Goal: Information Seeking & Learning: Learn about a topic

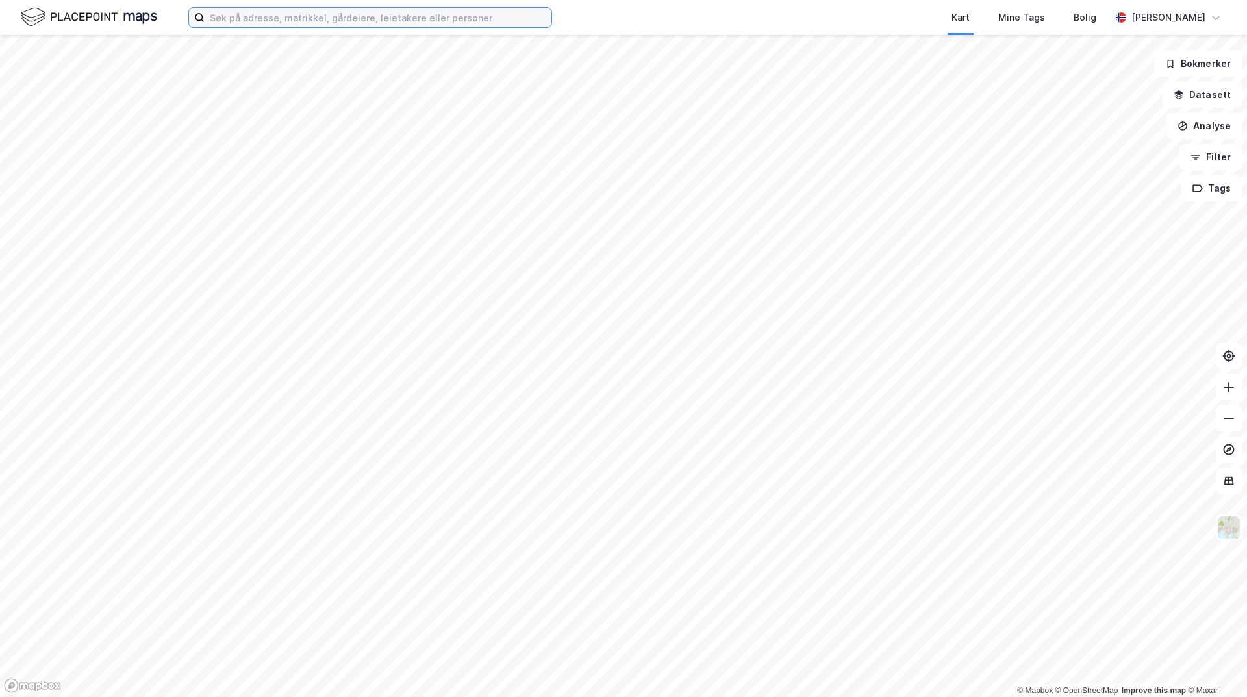
click at [319, 20] on input at bounding box center [378, 17] width 347 height 19
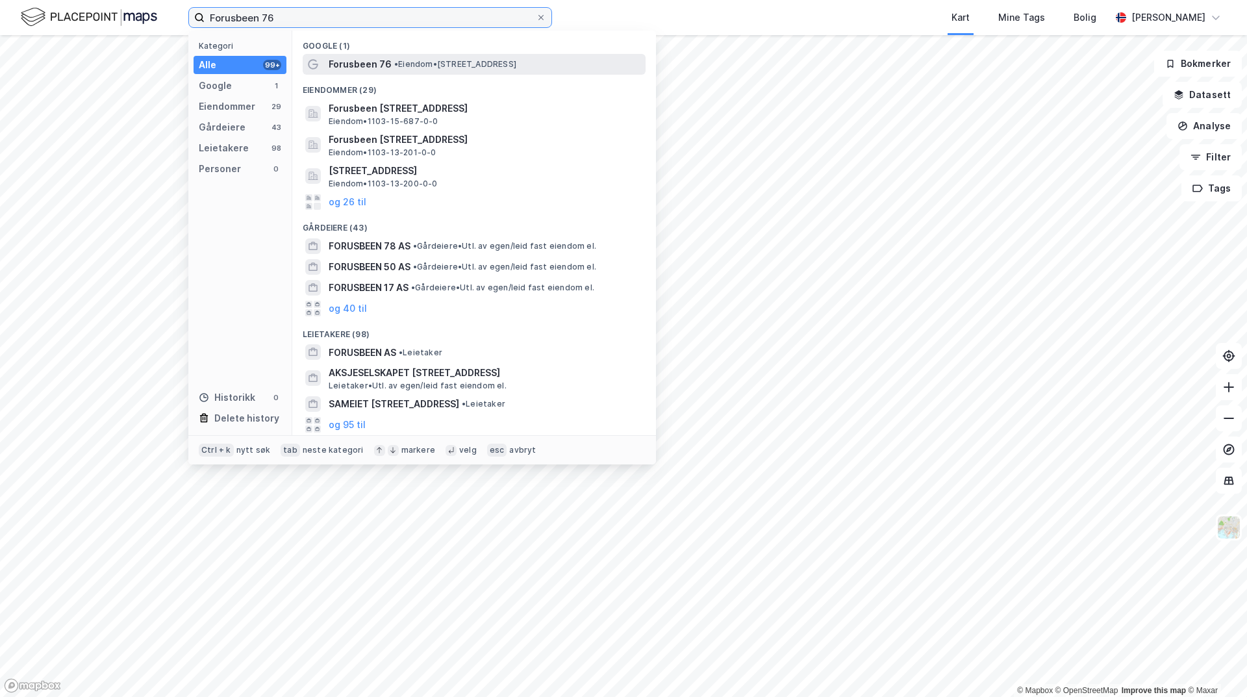
type input "Forusbeen 76"
click at [414, 68] on span "• Eiendom • [STREET_ADDRESS]" at bounding box center [455, 64] width 122 height 10
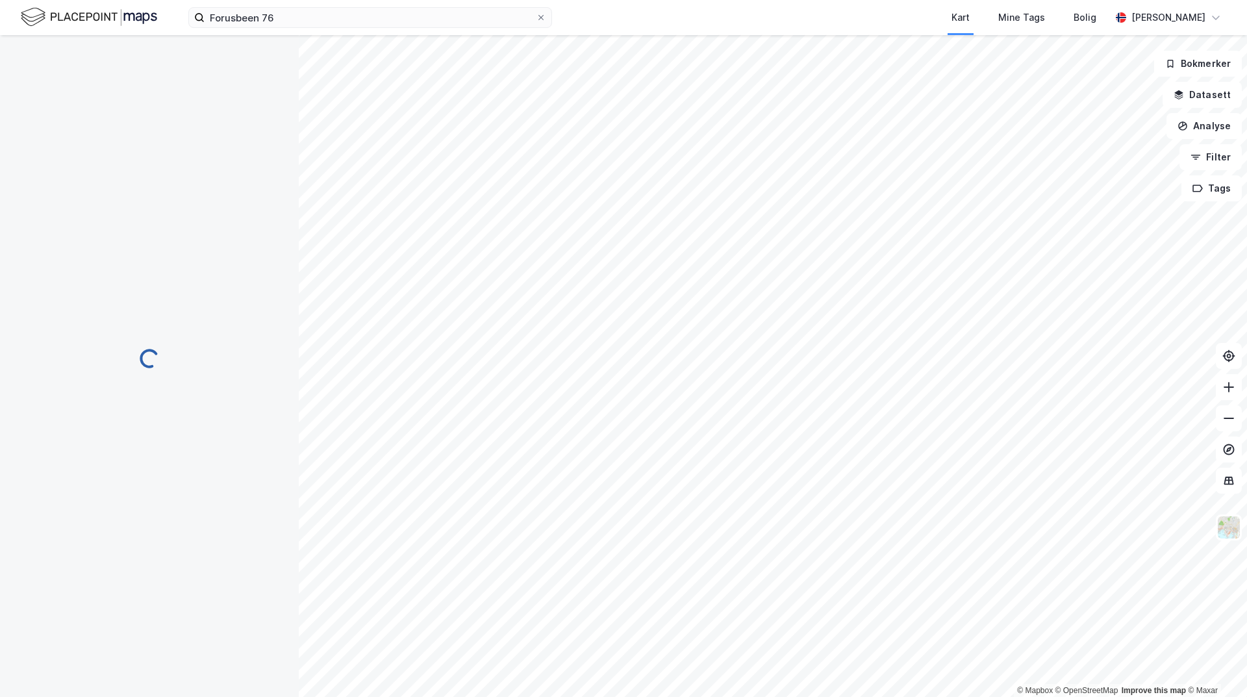
scroll to position [3, 0]
